Goal: Transaction & Acquisition: Purchase product/service

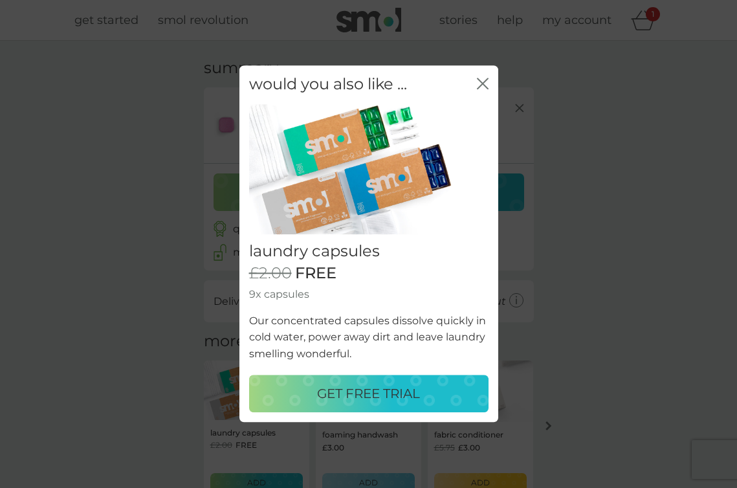
click at [485, 81] on icon "close" at bounding box center [485, 83] width 5 height 10
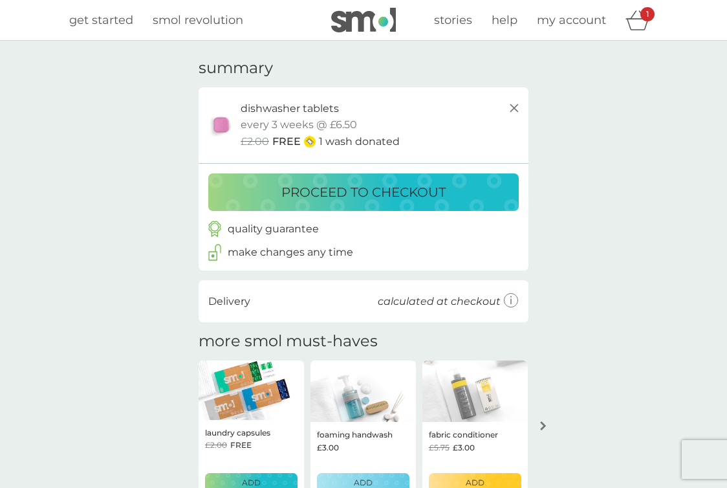
click at [375, 194] on p "proceed to checkout" at bounding box center [363, 192] width 164 height 21
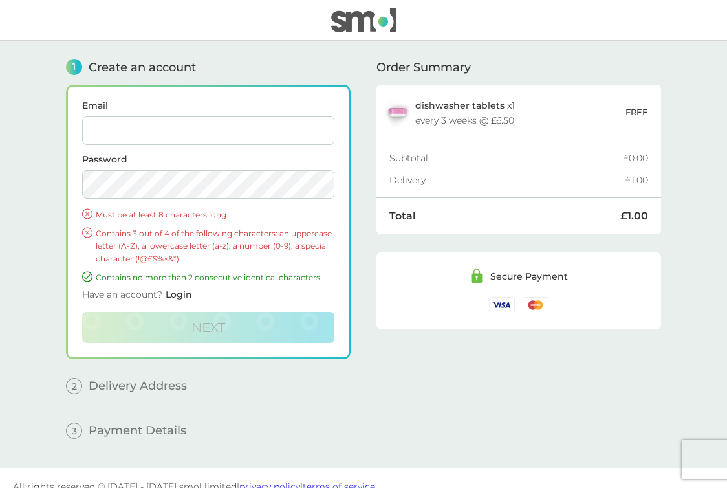
click at [198, 126] on input "Email" at bounding box center [208, 130] width 252 height 28
type input "[EMAIL_ADDRESS][DOMAIN_NAME]"
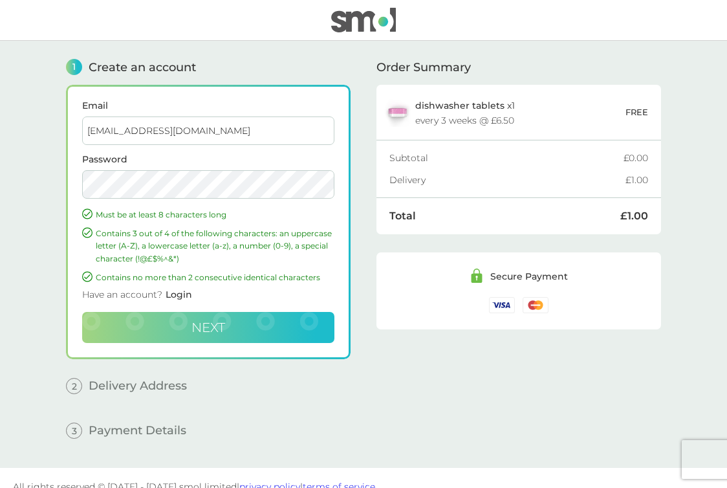
click at [195, 334] on span "Next" at bounding box center [208, 328] width 34 height 16
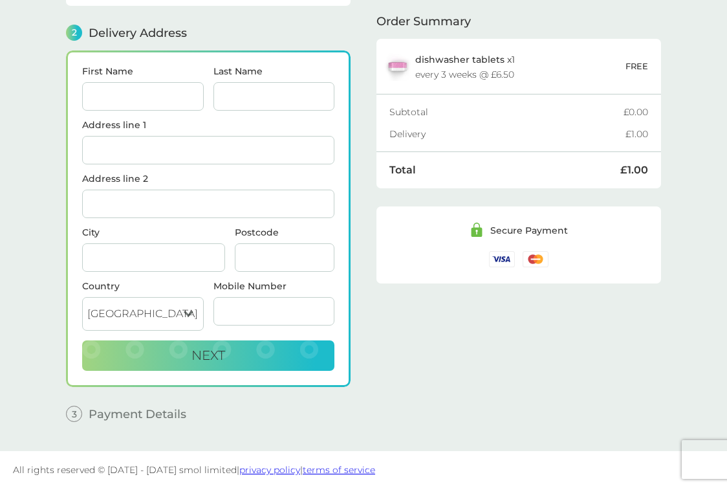
scroll to position [154, 0]
click at [127, 98] on input "First Name" at bounding box center [143, 96] width 122 height 28
type input "[PERSON_NAME]"
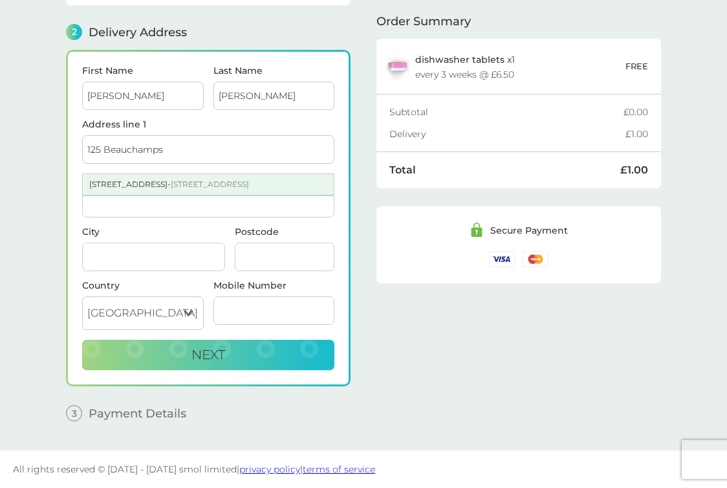
click at [256, 182] on div "[STREET_ADDRESS]" at bounding box center [208, 184] width 251 height 21
type input "[STREET_ADDRESS]"
type input "Wickford"
type input "SS11 8NH"
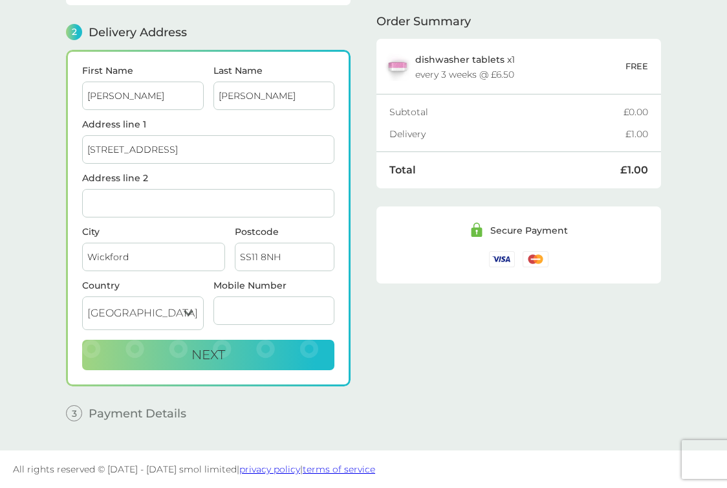
click at [277, 320] on input "Mobile Number" at bounding box center [274, 310] width 122 height 28
type input "07377458063"
click at [232, 358] on button "Next" at bounding box center [208, 355] width 252 height 31
checkbox input "true"
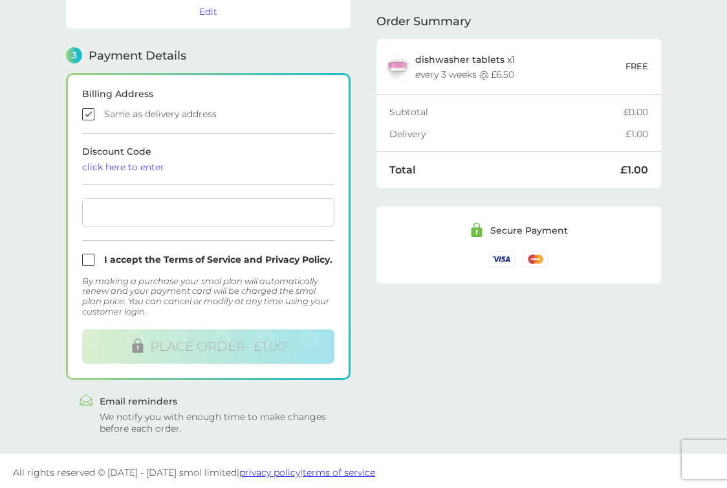
scroll to position [333, 0]
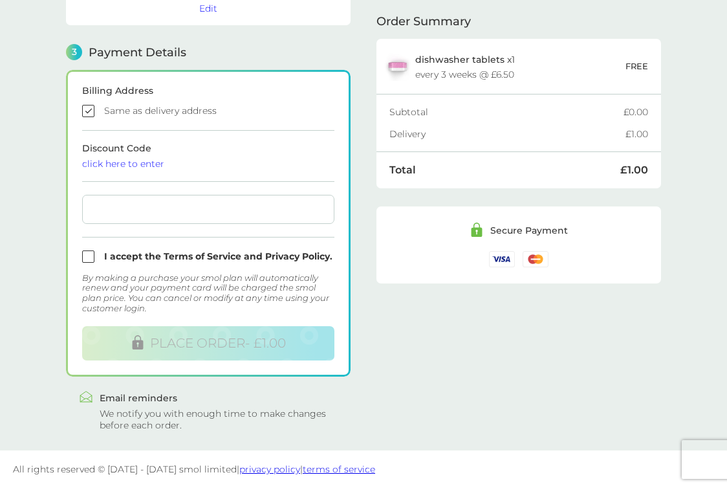
click at [89, 259] on input "checkbox" at bounding box center [208, 256] width 252 height 12
click at [87, 254] on input "checkbox" at bounding box center [208, 256] width 252 height 12
click at [85, 254] on input "checkbox" at bounding box center [208, 256] width 252 height 12
checkbox input "true"
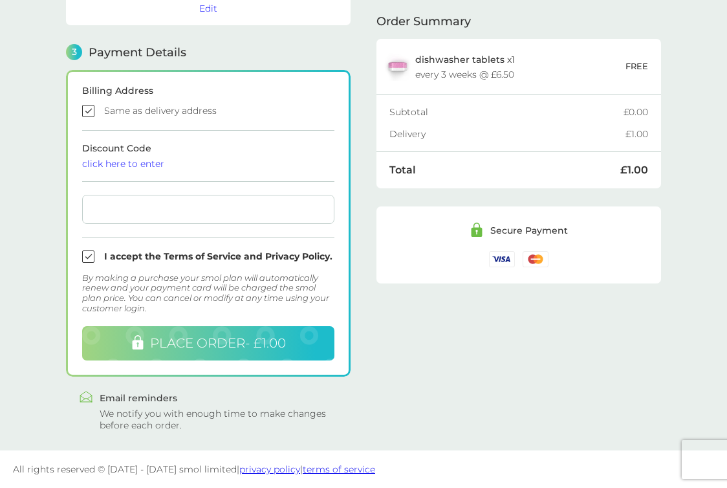
click at [254, 347] on span "PLACE ORDER - £1.00" at bounding box center [218, 343] width 136 height 16
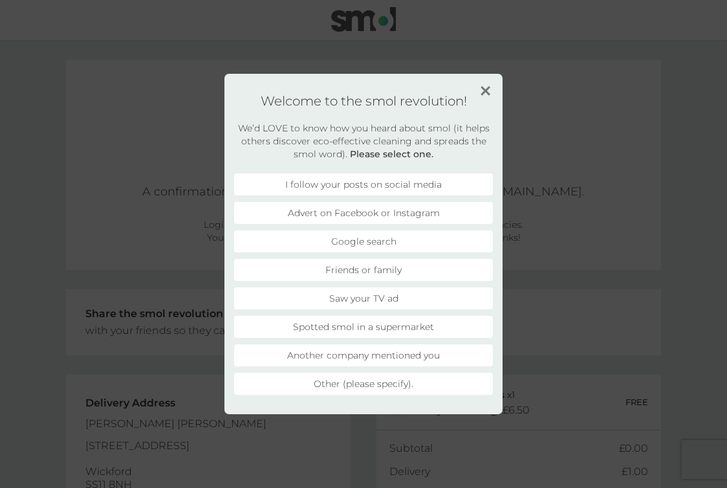
click at [411, 213] on li "Advert on Facebook or Instagram" at bounding box center [363, 213] width 259 height 22
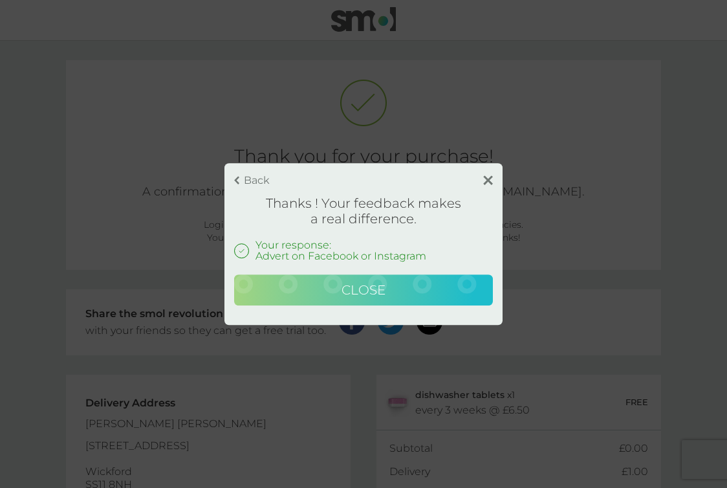
click at [374, 296] on span "Close" at bounding box center [364, 290] width 44 height 16
